Goal: Information Seeking & Learning: Check status

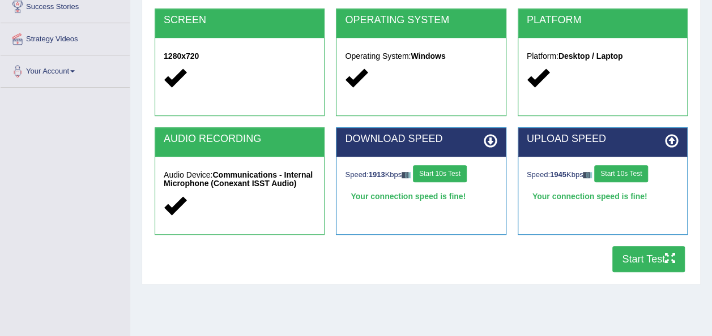
click at [642, 253] on button "Start Test" at bounding box center [648, 259] width 72 height 26
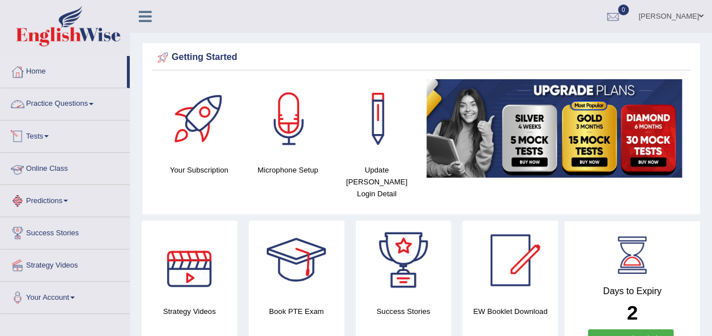
click at [93, 104] on span at bounding box center [91, 104] width 5 height 2
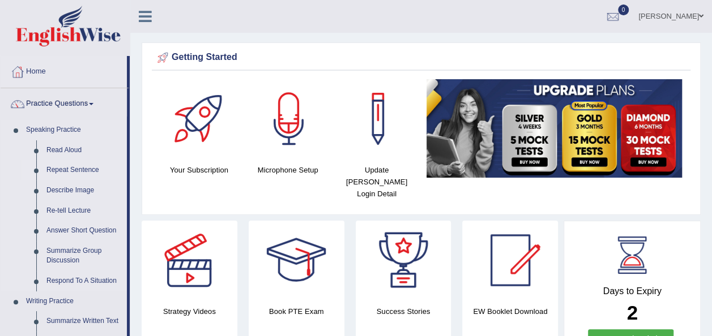
click at [68, 166] on link "Repeat Sentence" at bounding box center [84, 170] width 86 height 20
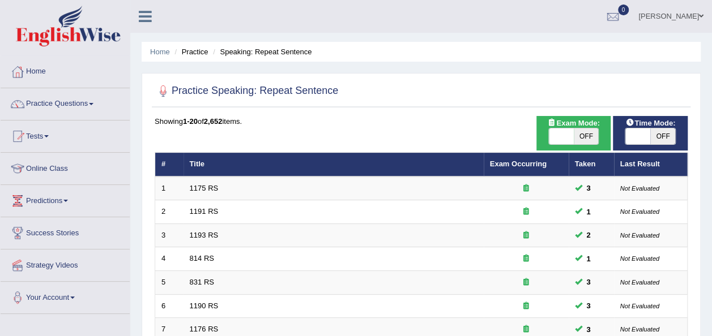
click at [40, 67] on link "Home" at bounding box center [65, 70] width 129 height 28
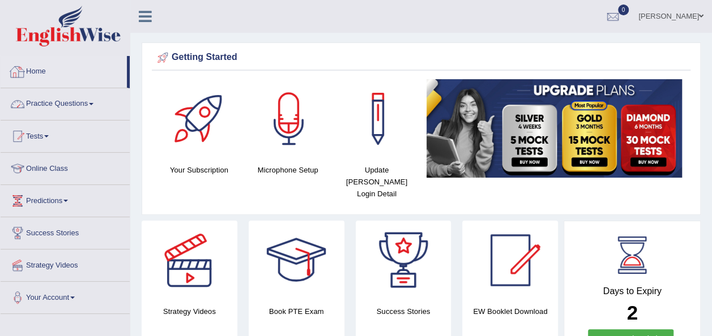
click at [35, 67] on link "Home" at bounding box center [64, 70] width 126 height 28
click at [621, 20] on div at bounding box center [612, 16] width 17 height 17
click at [558, 45] on strong "See All Alerts" at bounding box center [541, 47] width 50 height 9
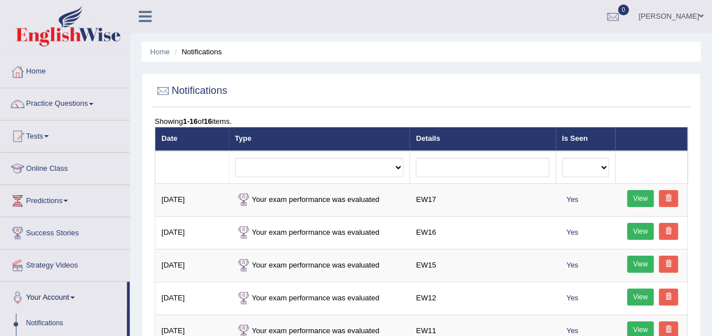
click at [95, 101] on link "Practice Questions" at bounding box center [65, 102] width 129 height 28
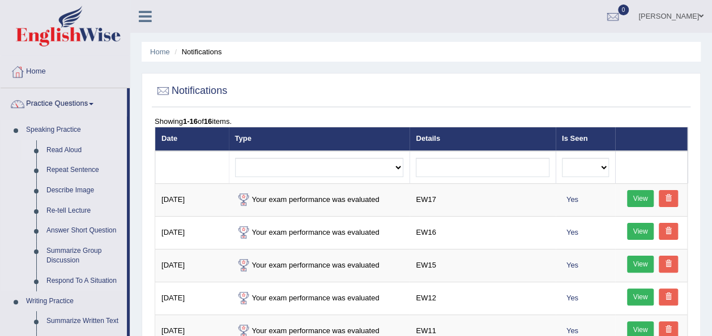
click at [57, 146] on link "Read Aloud" at bounding box center [84, 150] width 86 height 20
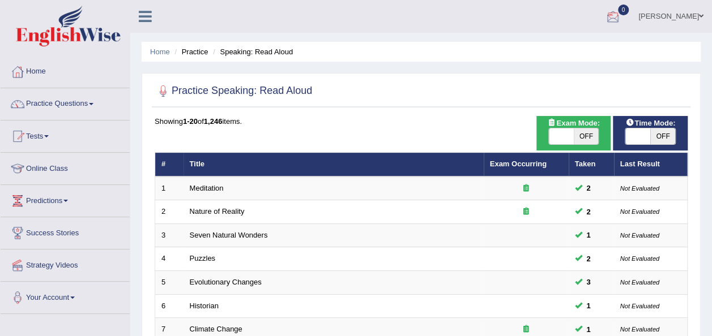
click at [621, 22] on div at bounding box center [612, 16] width 17 height 17
click at [566, 45] on strong "See All Alerts" at bounding box center [541, 47] width 50 height 9
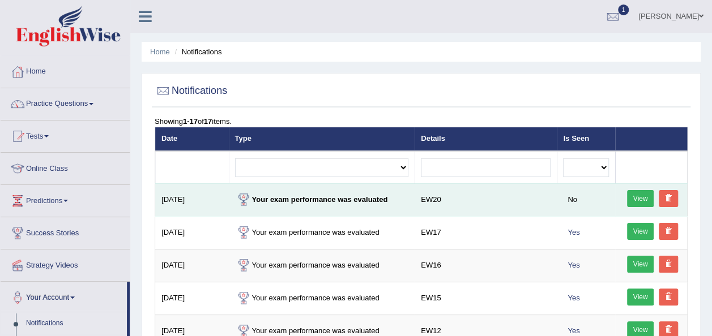
click at [631, 194] on link "View" at bounding box center [640, 198] width 27 height 17
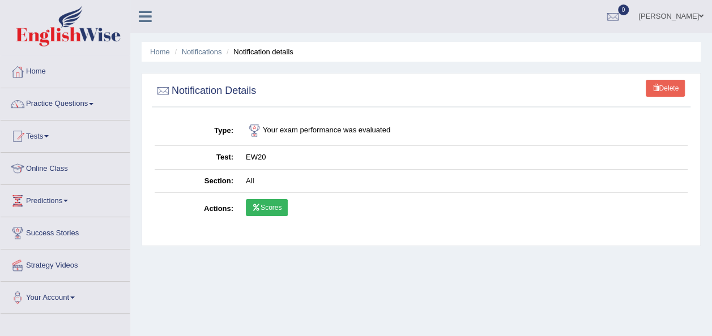
click at [265, 206] on link "Scores" at bounding box center [267, 207] width 42 height 17
